Goal: Task Accomplishment & Management: Use online tool/utility

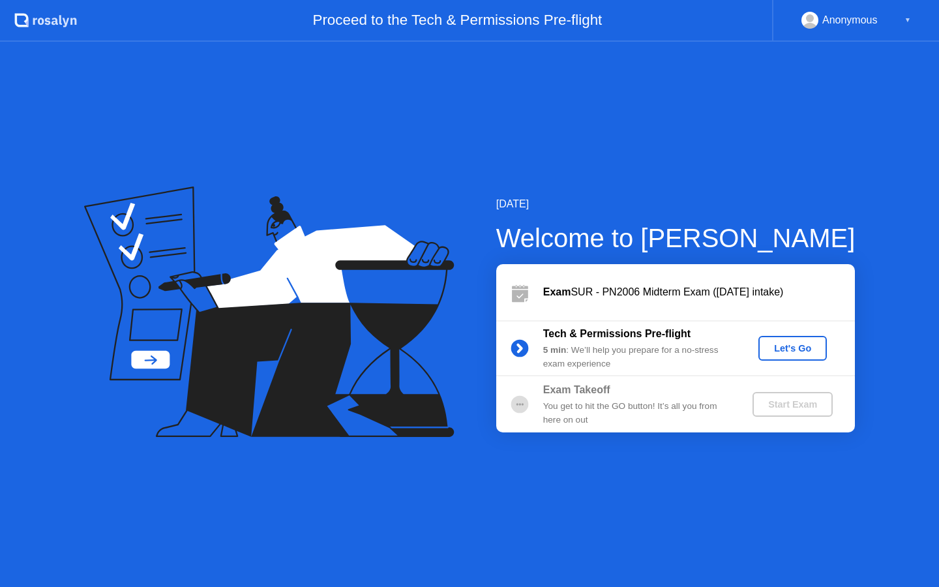
click at [793, 348] on div "Let's Go" at bounding box center [792, 348] width 58 height 10
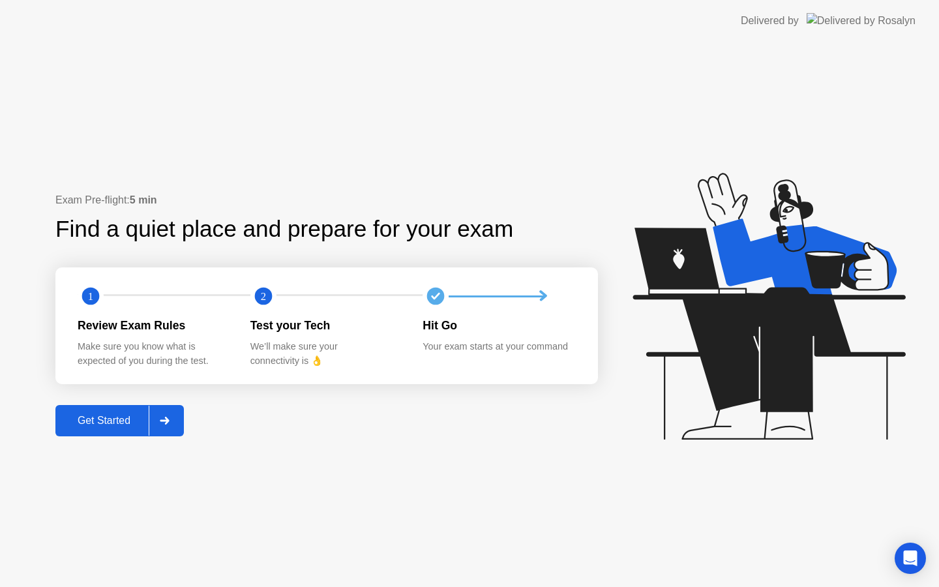
click at [82, 425] on div "Get Started" at bounding box center [103, 421] width 89 height 12
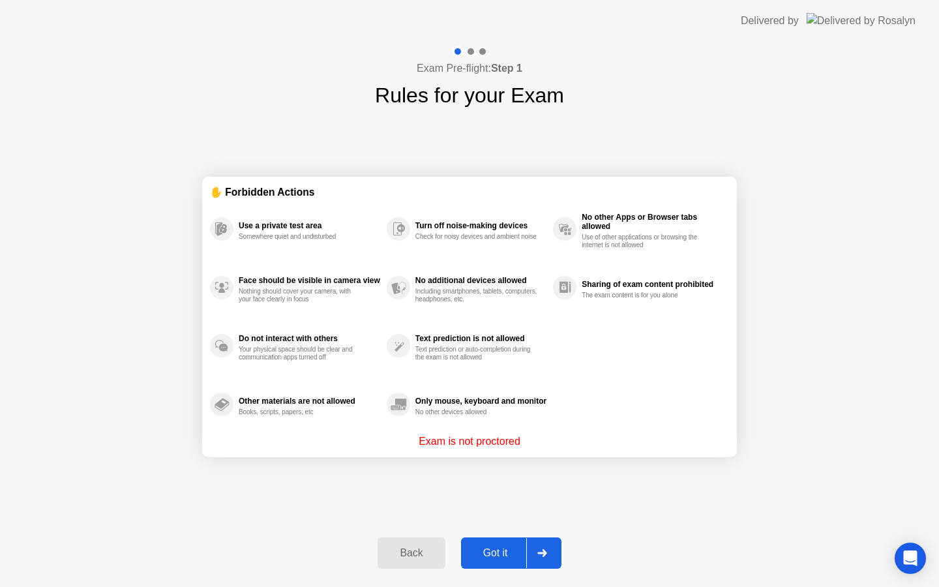
click at [482, 559] on div "Got it" at bounding box center [495, 553] width 61 height 12
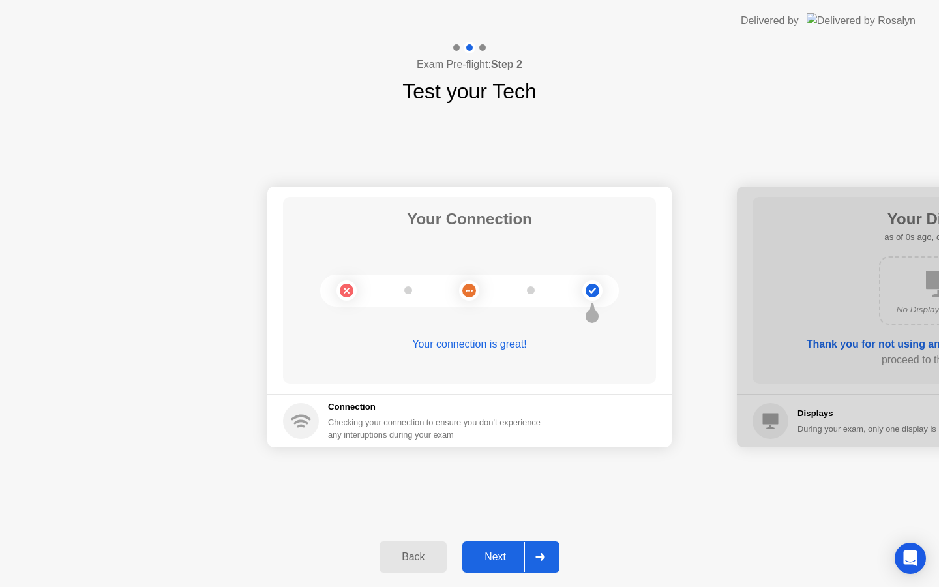
click at [482, 559] on div "Next" at bounding box center [495, 557] width 58 height 12
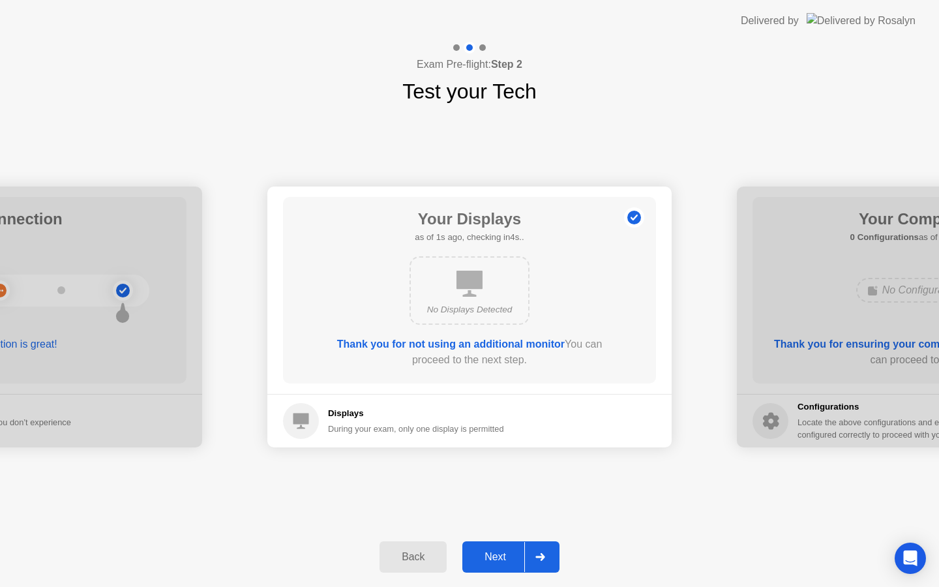
click at [482, 559] on div "Next" at bounding box center [495, 557] width 58 height 12
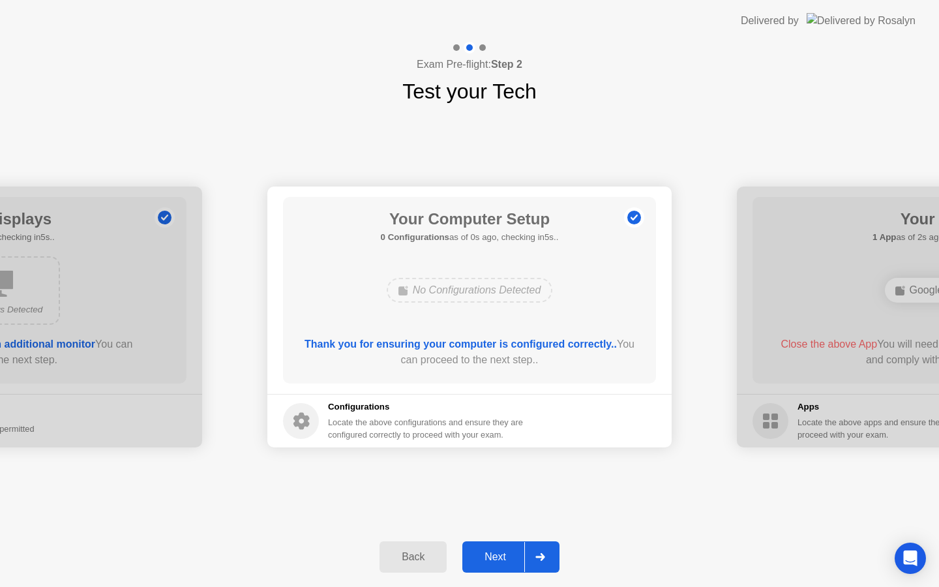
click at [482, 559] on div "Next" at bounding box center [495, 557] width 58 height 12
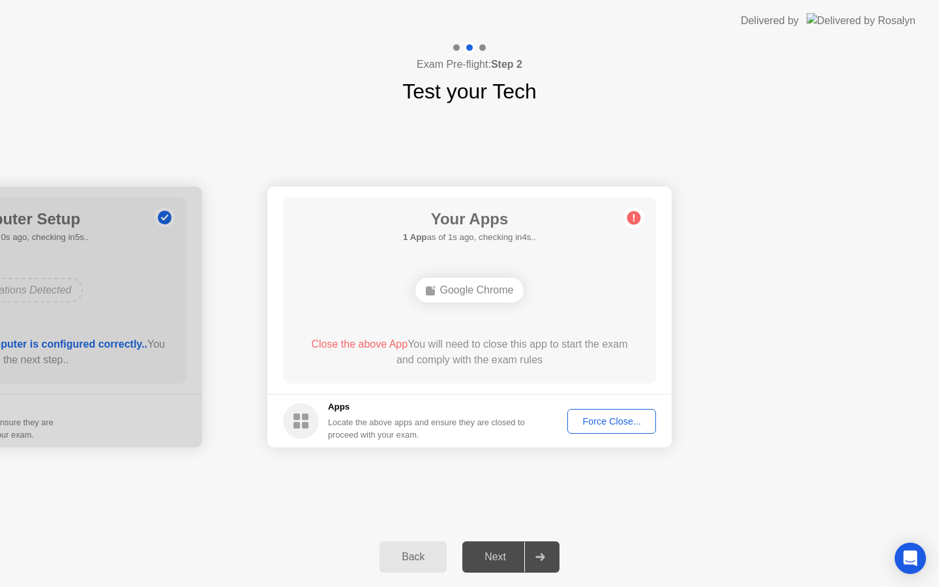
click at [482, 559] on div "Next" at bounding box center [495, 557] width 58 height 12
click at [627, 416] on div "Force Close..." at bounding box center [612, 421] width 80 height 10
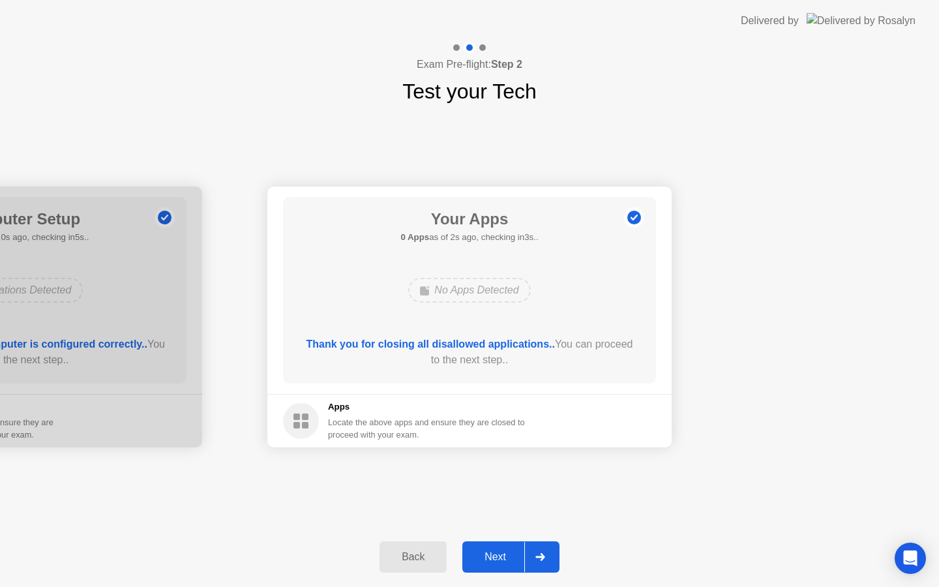
click at [485, 552] on div "Next" at bounding box center [495, 557] width 58 height 12
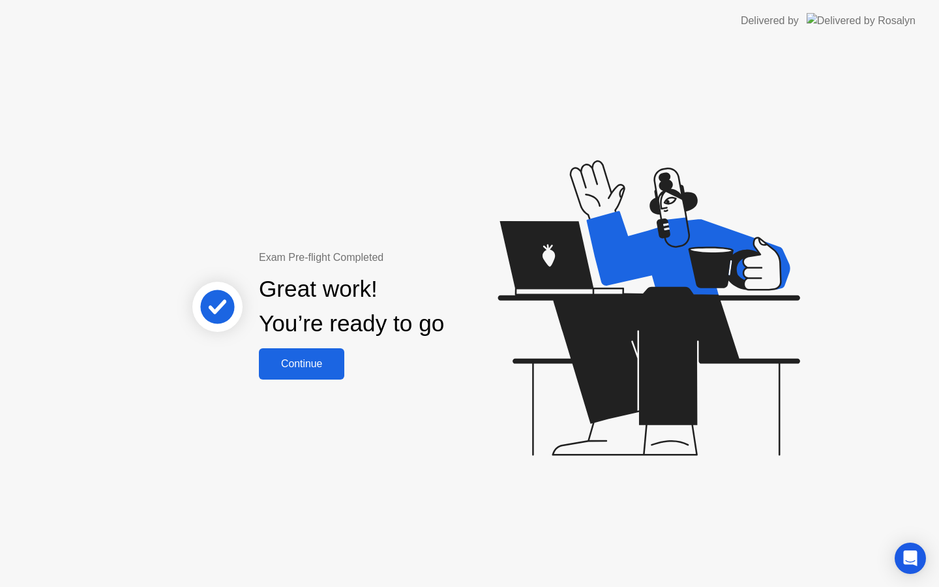
click at [320, 362] on div "Continue" at bounding box center [302, 364] width 78 height 12
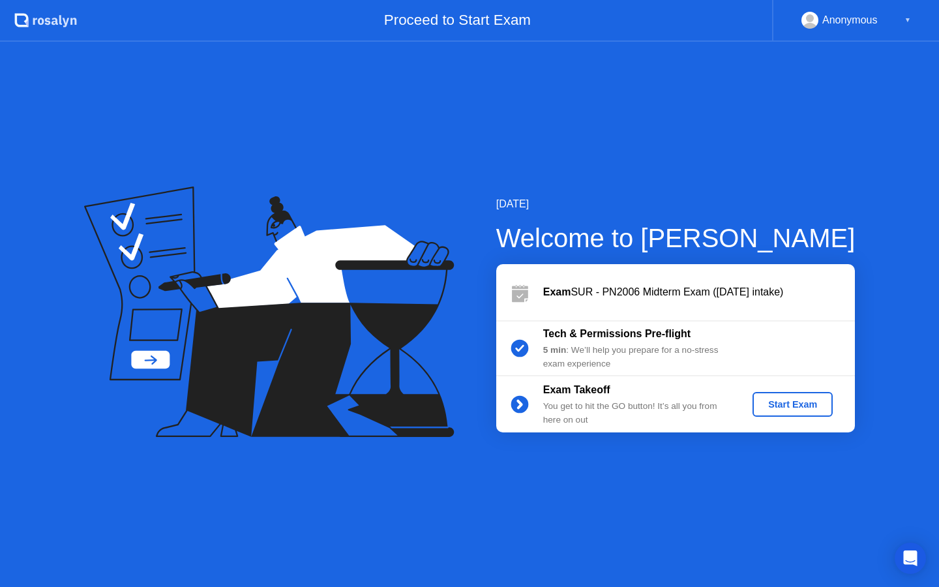
click at [813, 399] on div "Start Exam" at bounding box center [793, 404] width 70 height 10
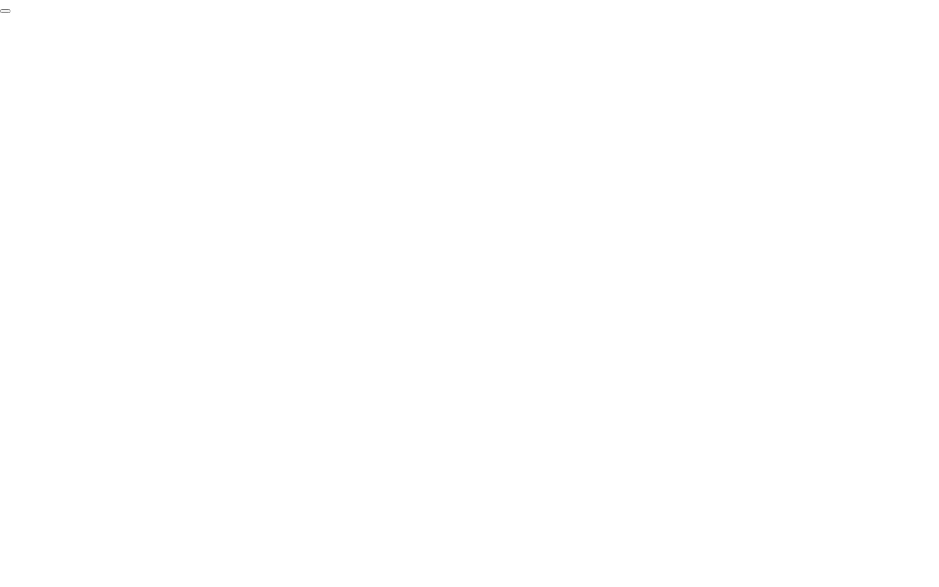
click div "End Proctoring Session"
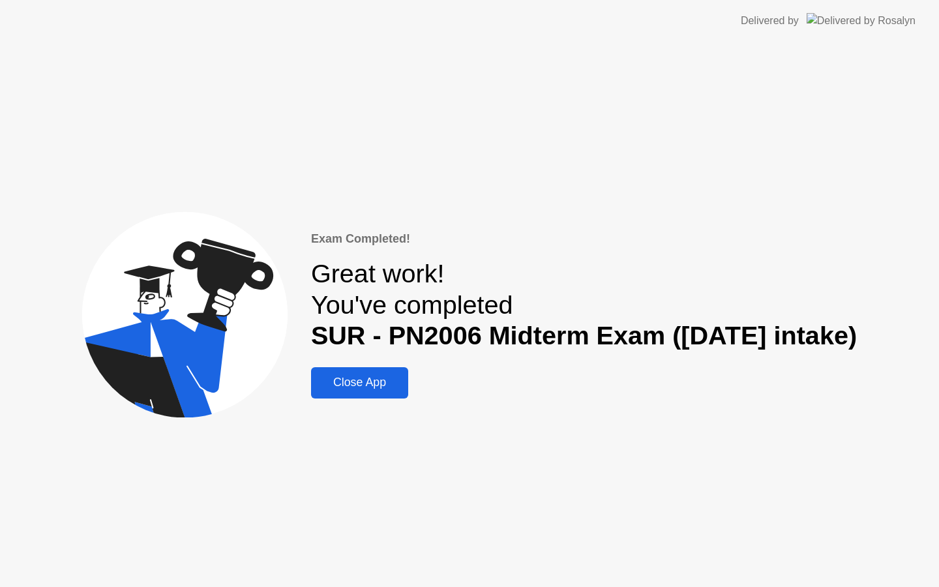
click at [348, 380] on div "Close App" at bounding box center [359, 383] width 89 height 14
